Goal: Task Accomplishment & Management: Manage account settings

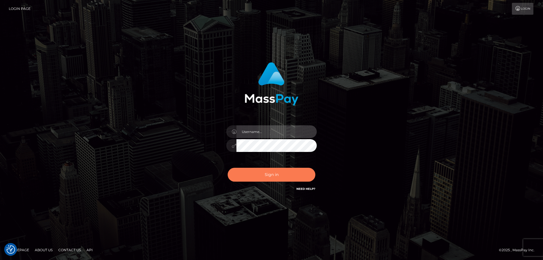
type input "[PERSON_NAME].ctfo"
click at [277, 173] on button "Sign in" at bounding box center [272, 175] width 88 height 14
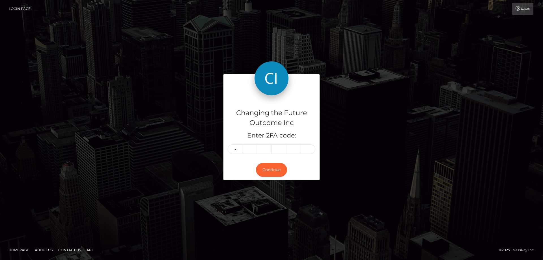
type input "9"
type input "0"
type input "2"
type input "1"
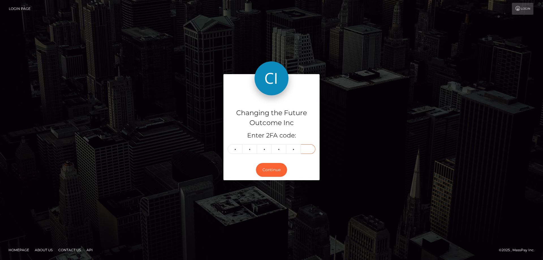
type input "8"
